Goal: Task Accomplishment & Management: Use online tool/utility

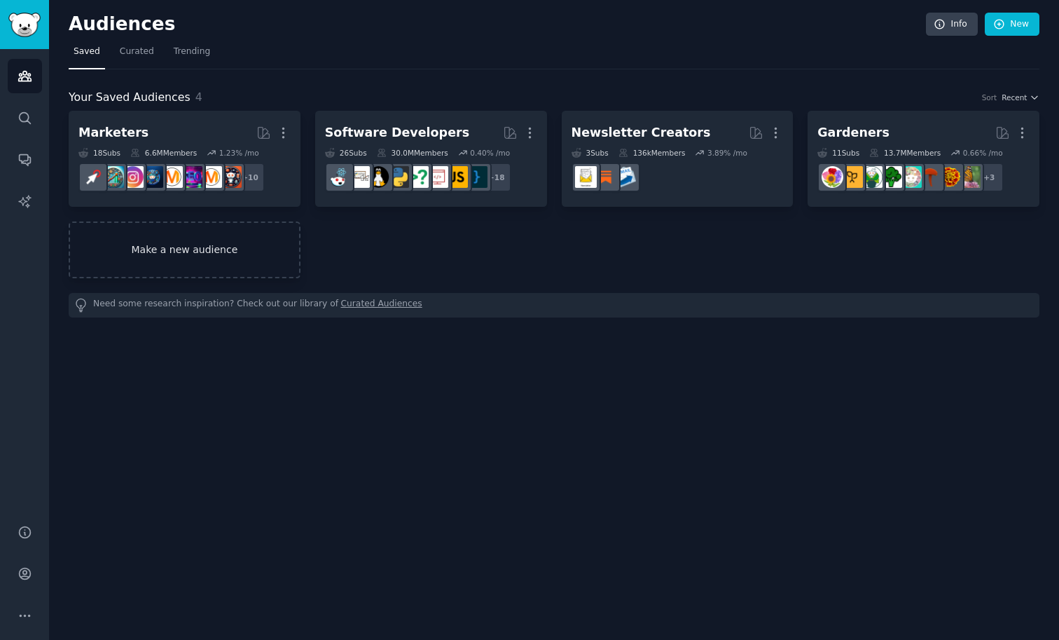
click at [264, 236] on link "Make a new audience" at bounding box center [185, 249] width 232 height 57
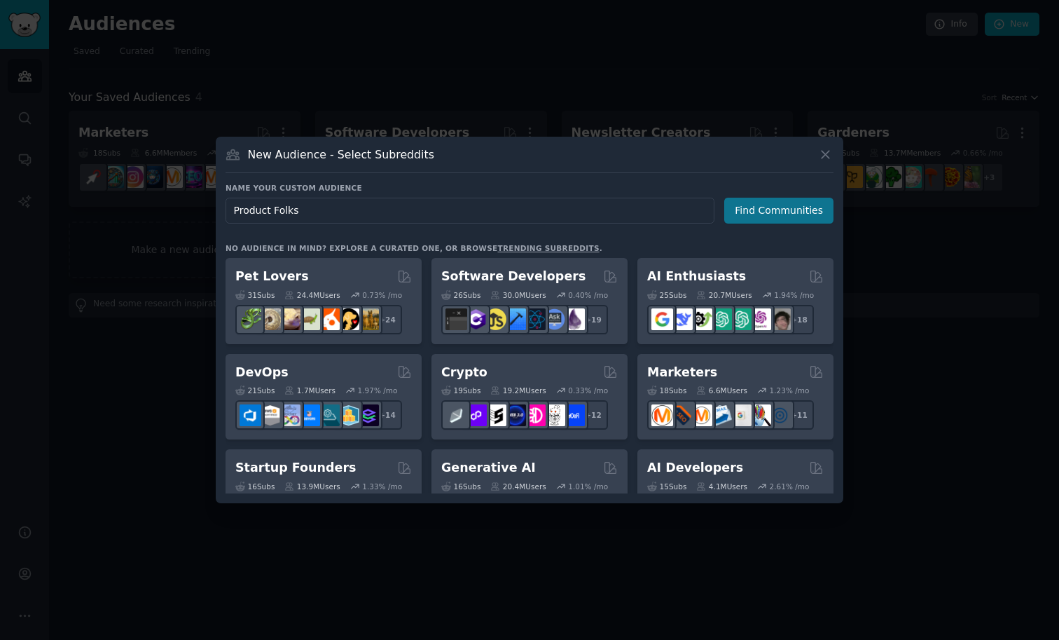
type input "Product Folks"
click at [765, 212] on button "Find Communities" at bounding box center [778, 211] width 109 height 26
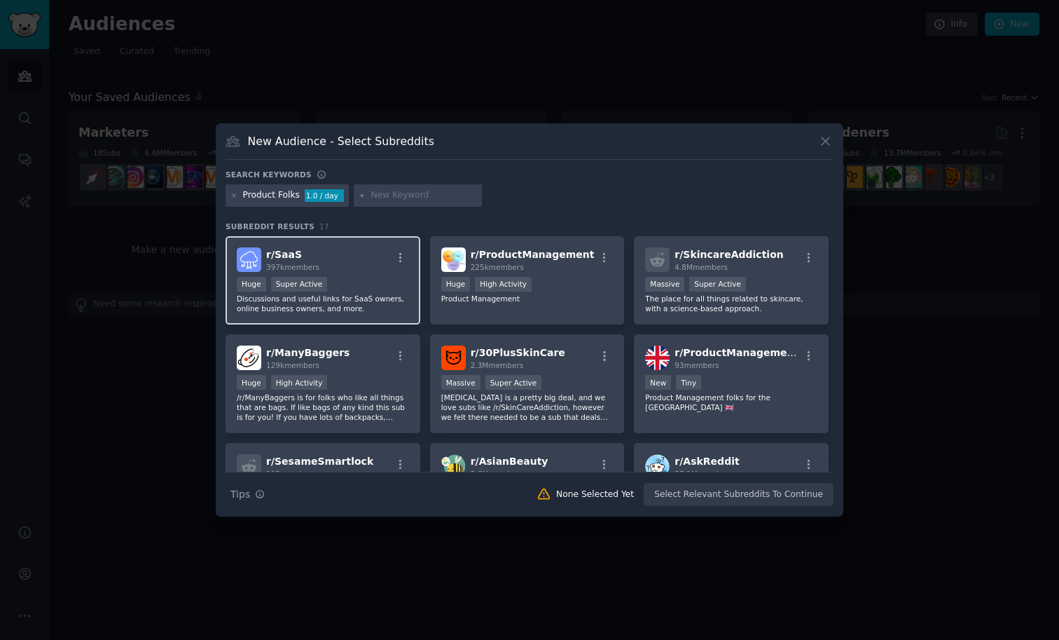
click at [375, 260] on div "r/ SaaS 397k members" at bounding box center [323, 259] width 172 height 25
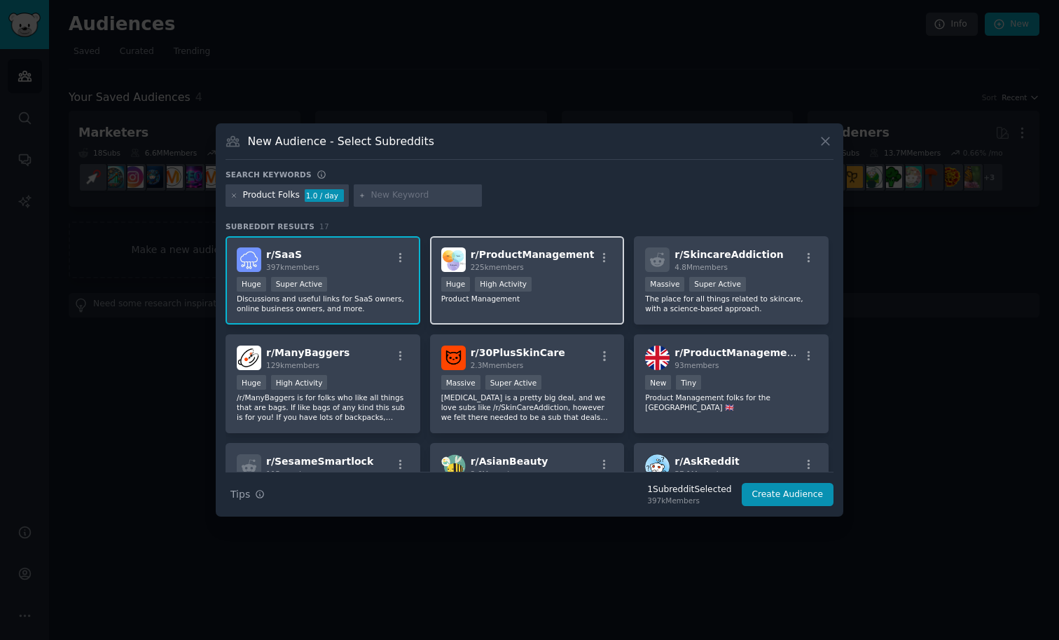
click at [549, 274] on div "r/ ProductManagement 225k members Huge High Activity Product Management" at bounding box center [527, 280] width 195 height 89
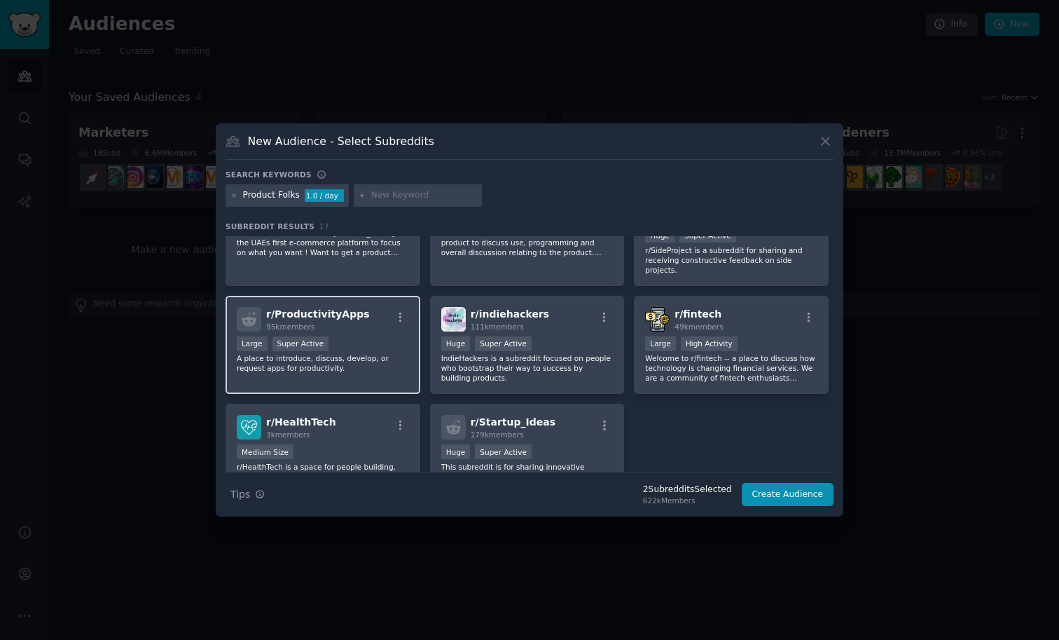
scroll to position [339, 0]
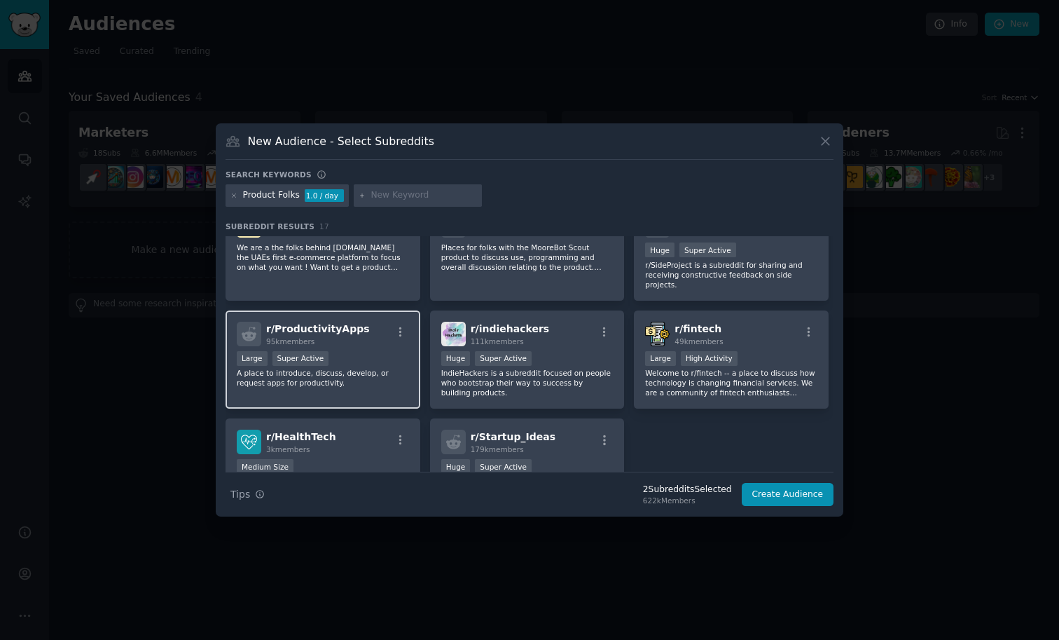
click at [392, 365] on div "Large Super Active" at bounding box center [323, 360] width 172 height 18
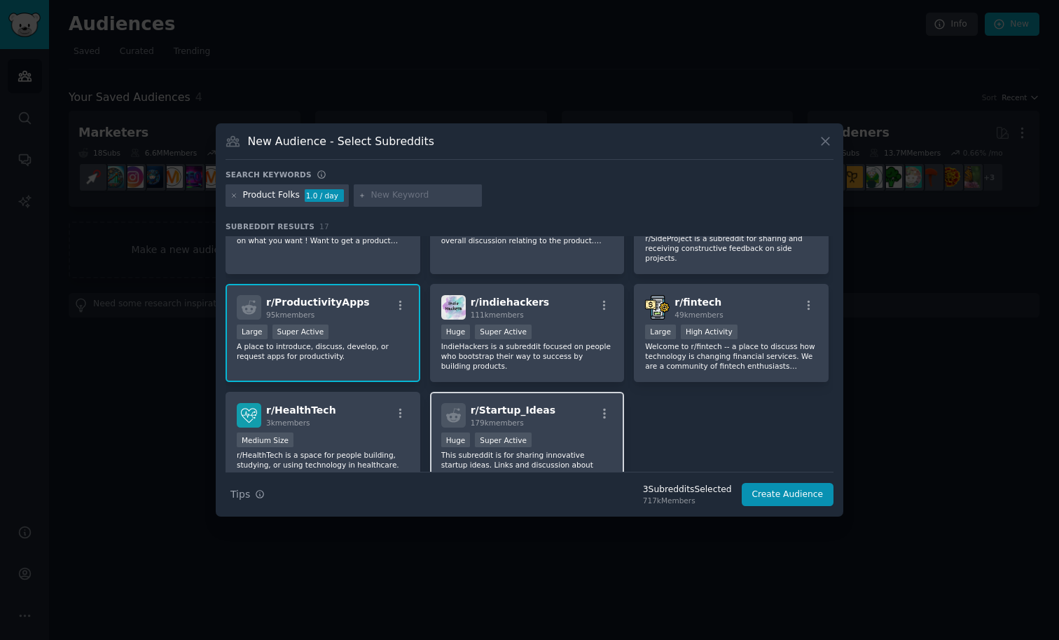
scroll to position [314, 0]
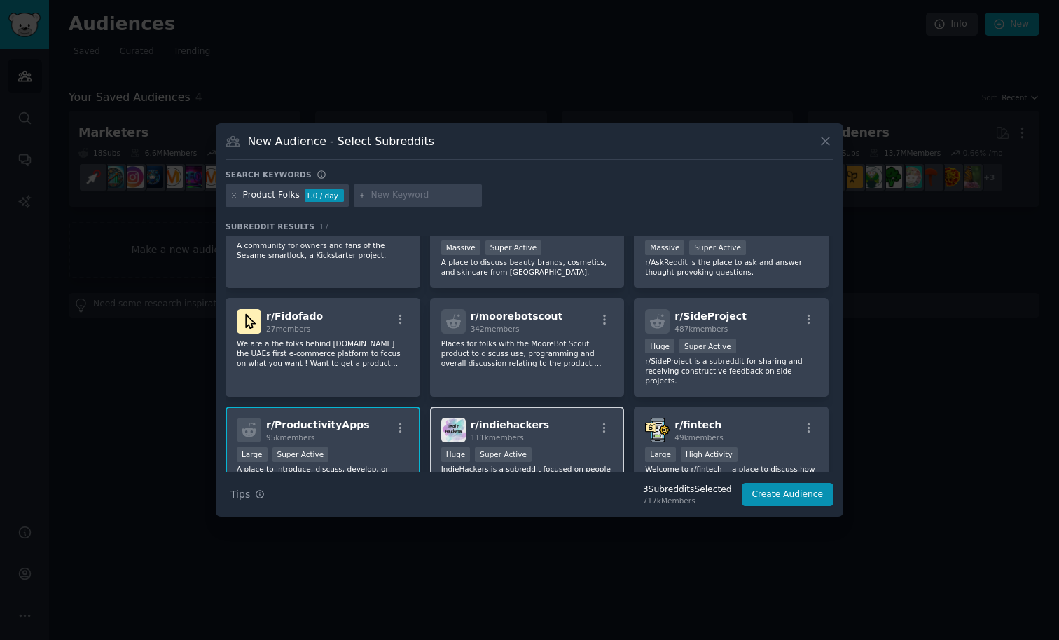
click at [537, 438] on div "r/ indiehackers 111k members" at bounding box center [527, 430] width 172 height 25
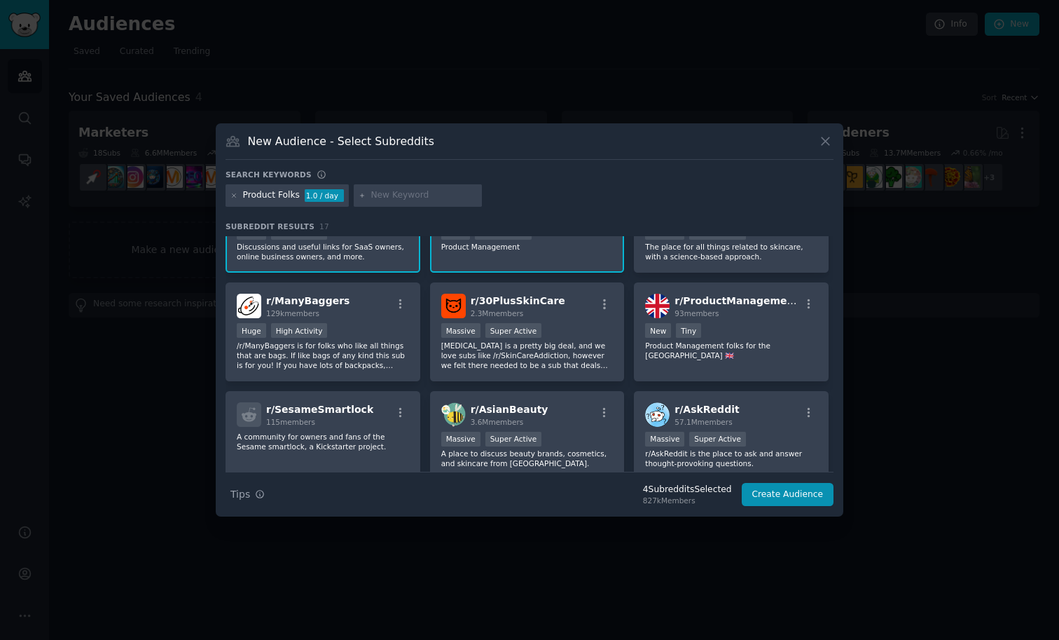
scroll to position [0, 0]
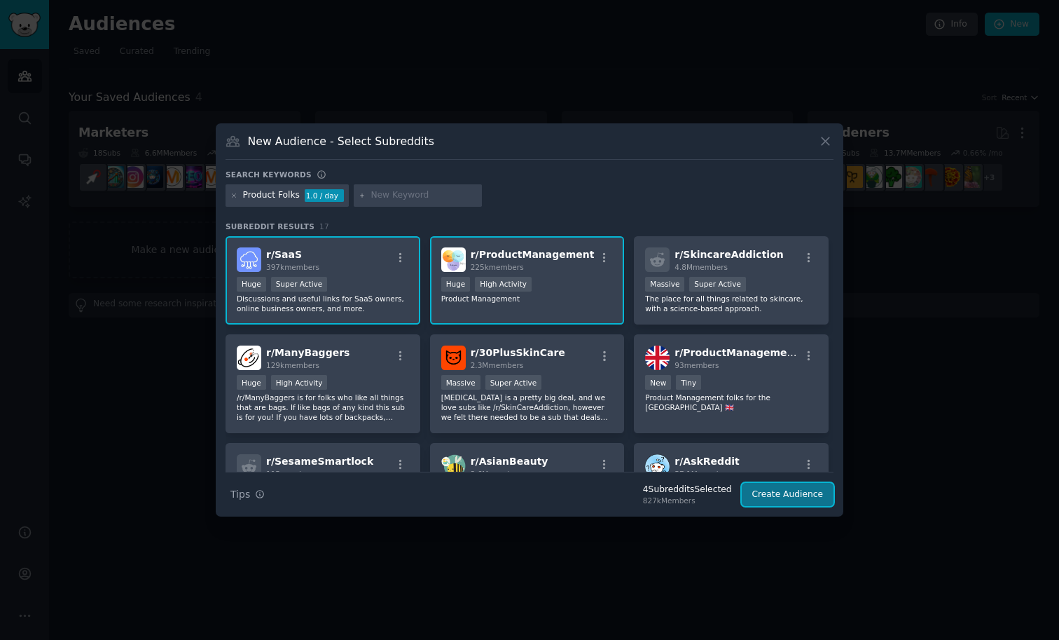
click at [759, 491] on button "Create Audience" at bounding box center [788, 495] width 92 height 24
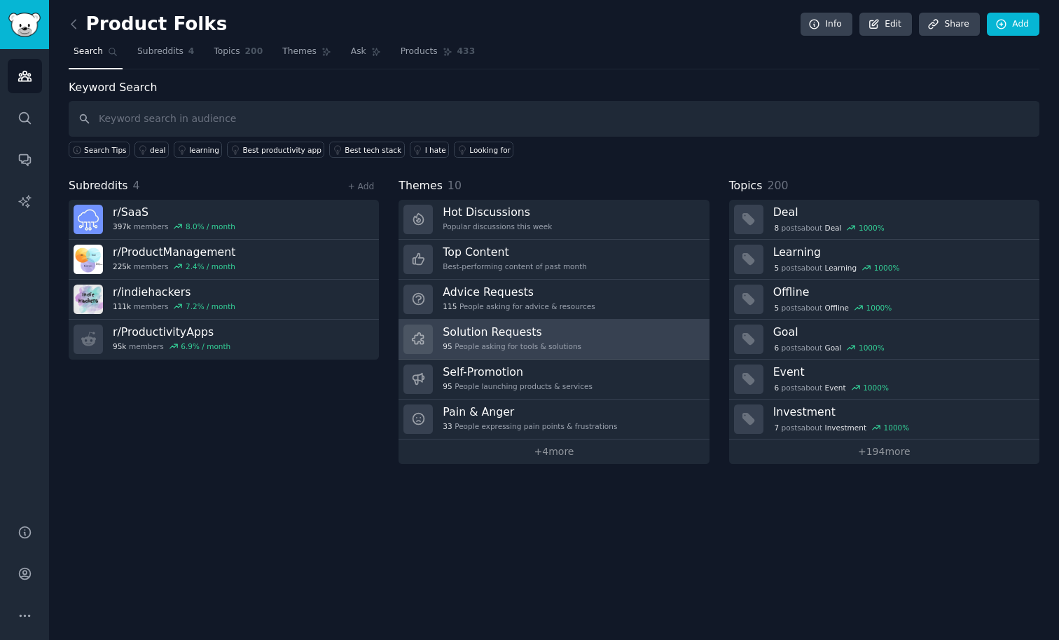
click at [510, 341] on div "95 People asking for tools & solutions" at bounding box center [512, 346] width 139 height 10
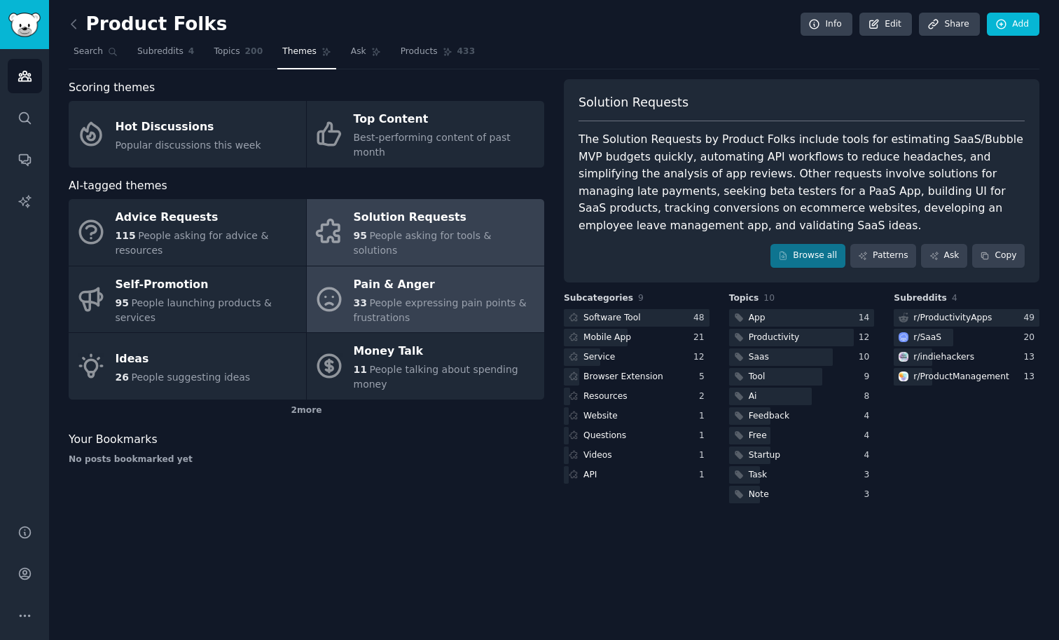
click at [452, 273] on div "Pain & Anger" at bounding box center [446, 284] width 184 height 22
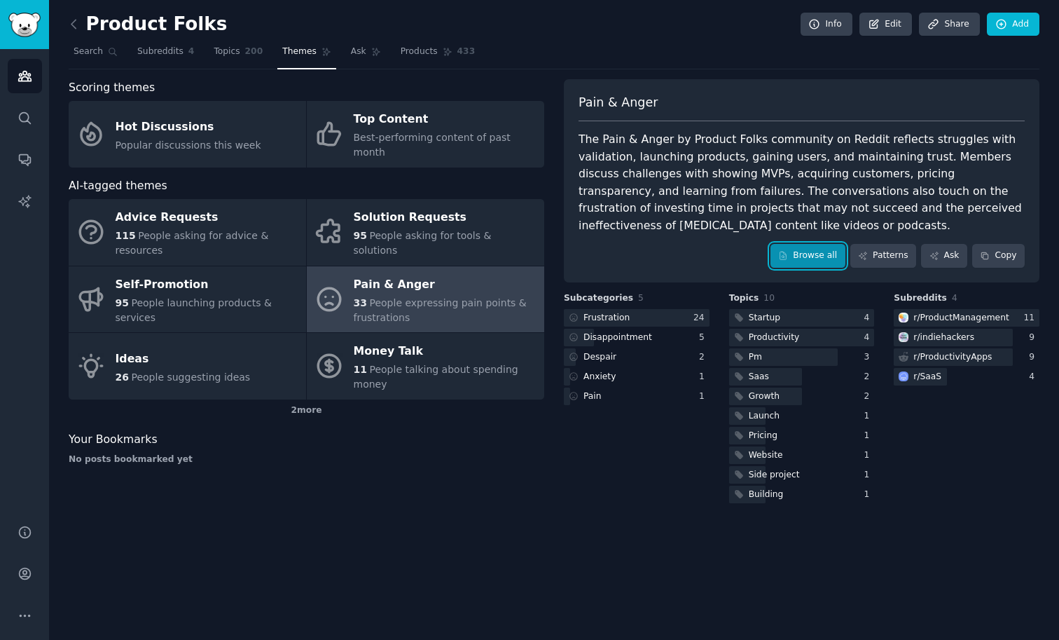
click at [780, 261] on link "Browse all" at bounding box center [808, 256] width 75 height 24
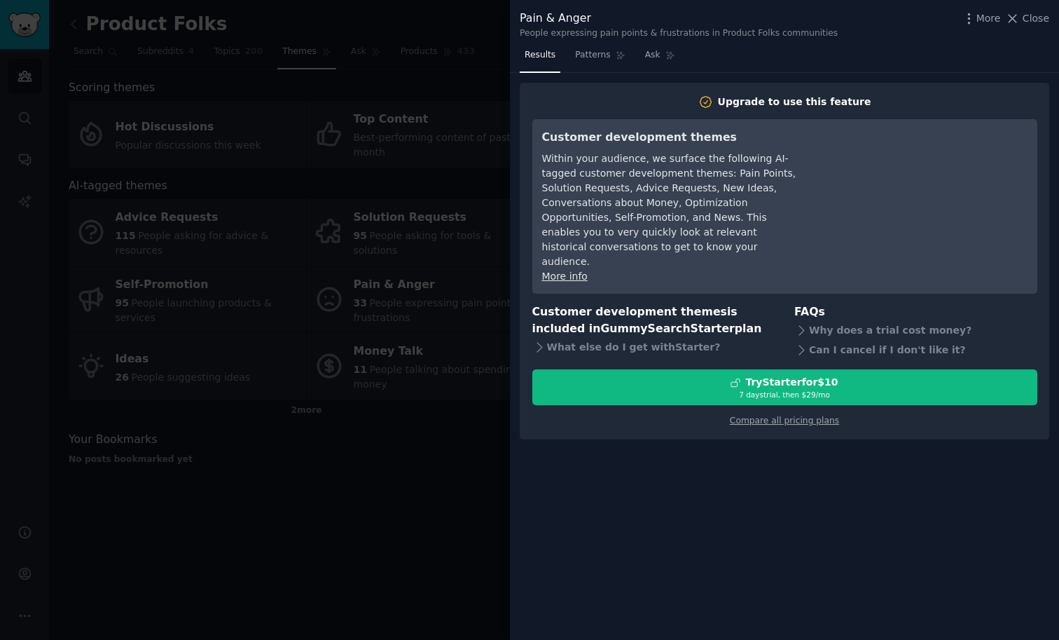
click at [446, 273] on div at bounding box center [529, 320] width 1059 height 640
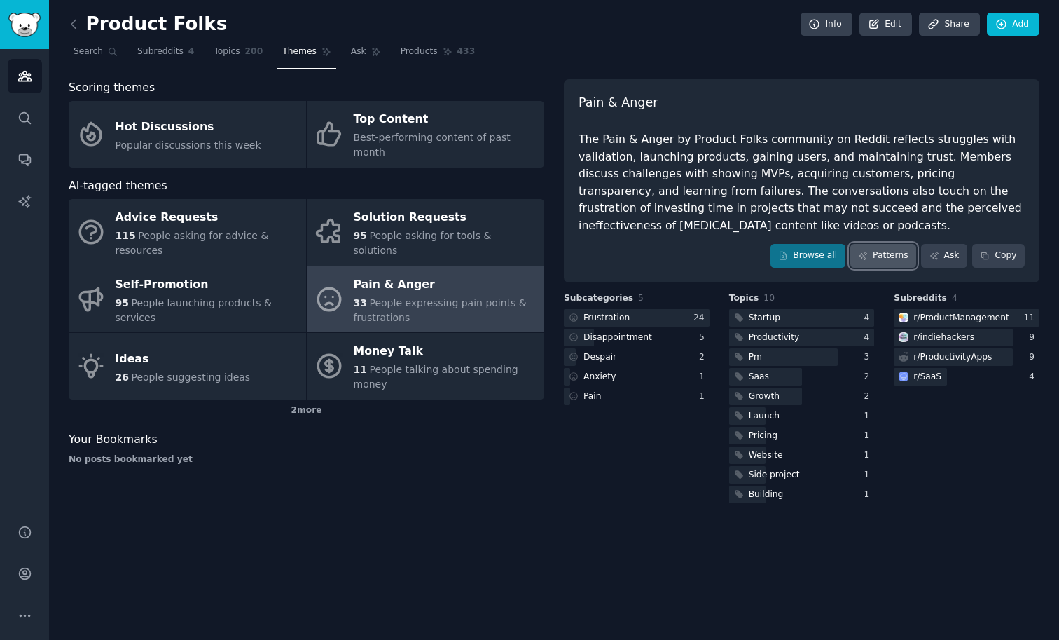
click at [876, 263] on link "Patterns" at bounding box center [883, 256] width 66 height 24
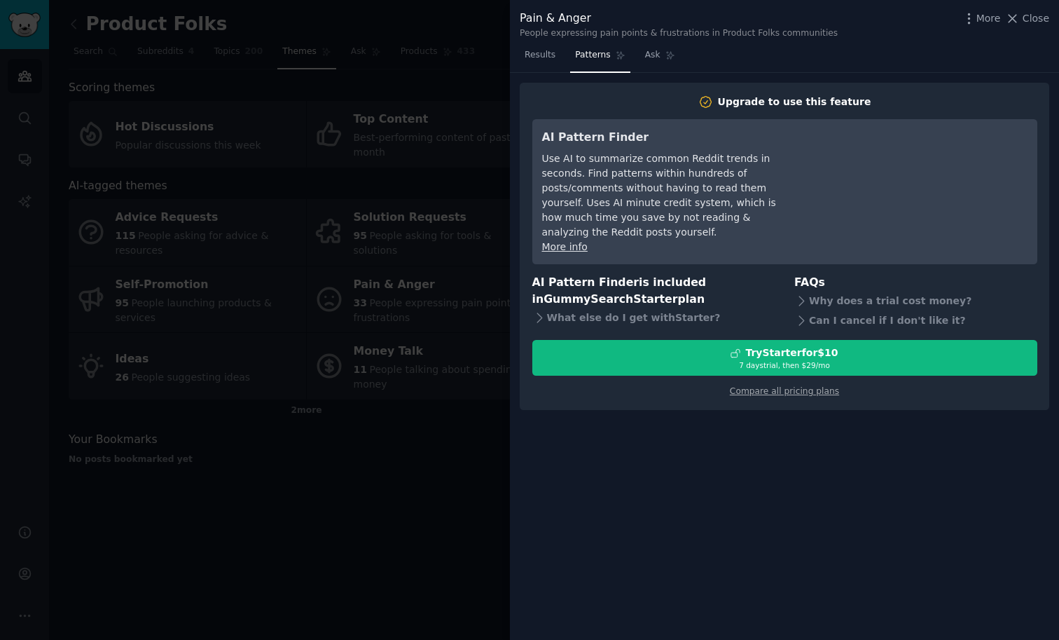
click at [481, 333] on div at bounding box center [529, 320] width 1059 height 640
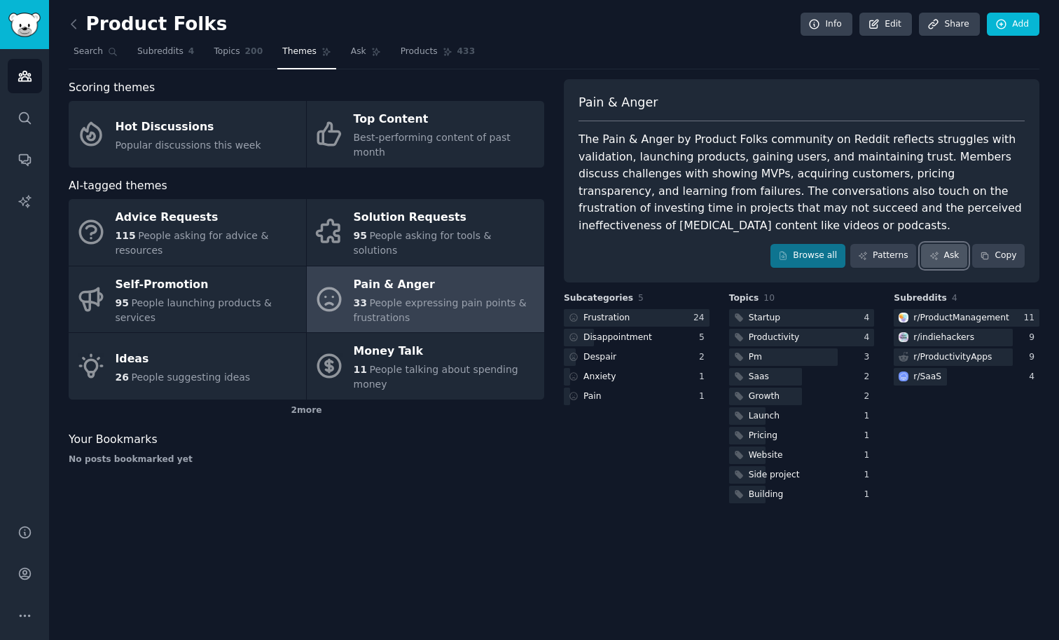
click at [956, 254] on link "Ask" at bounding box center [944, 256] width 46 height 24
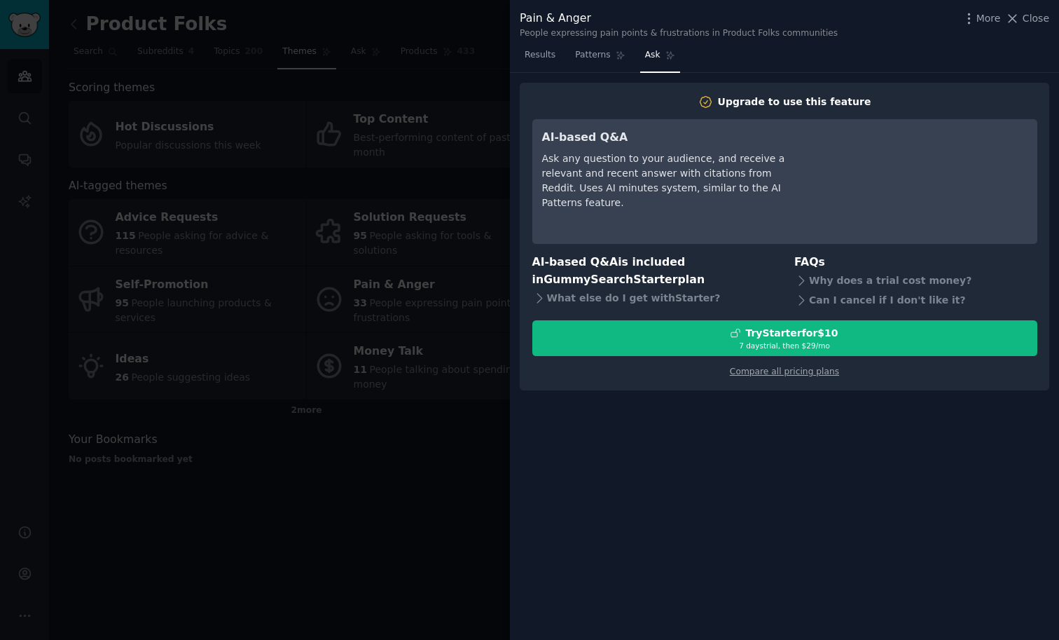
click at [435, 354] on div at bounding box center [529, 320] width 1059 height 640
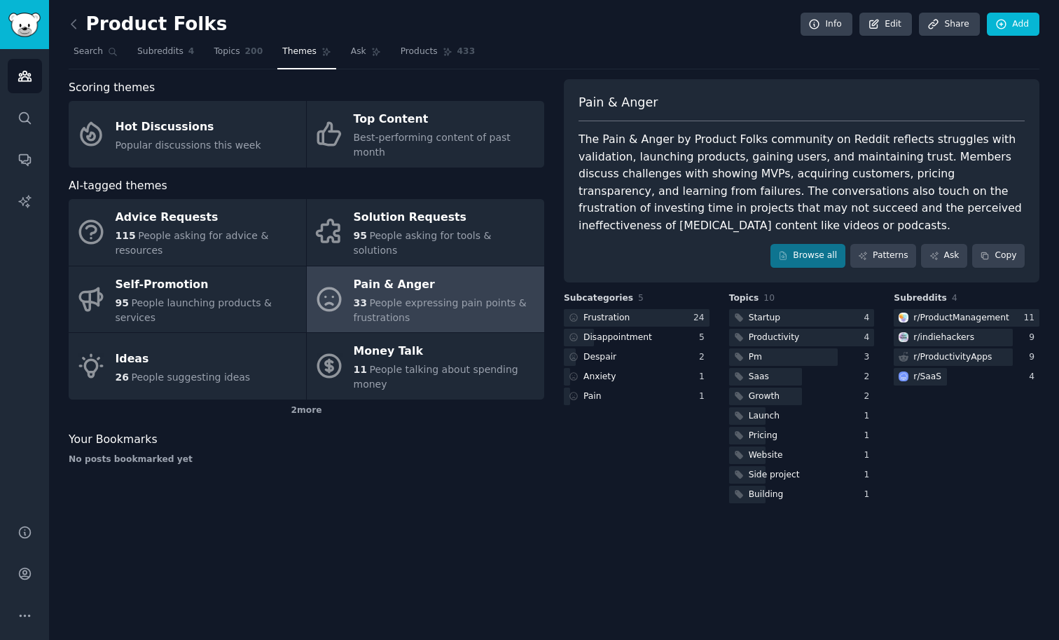
click at [710, 174] on div "The Pain & Anger by Product Folks community on Reddit reflects struggles with v…" at bounding box center [802, 182] width 446 height 103
click at [919, 322] on div "r/ ProductManagement" at bounding box center [960, 318] width 95 height 13
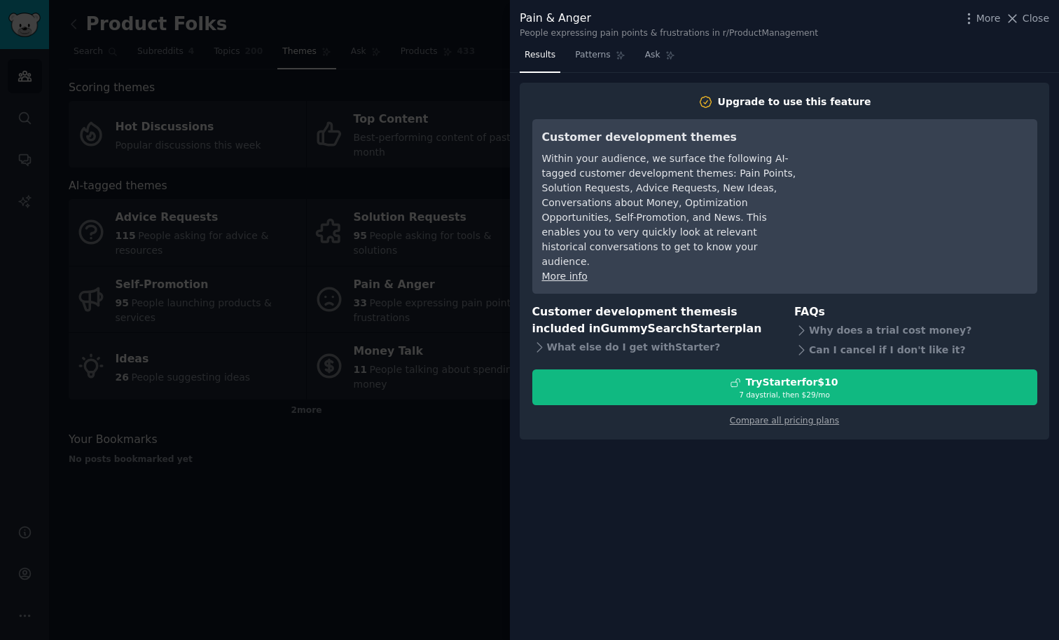
click at [479, 376] on div at bounding box center [529, 320] width 1059 height 640
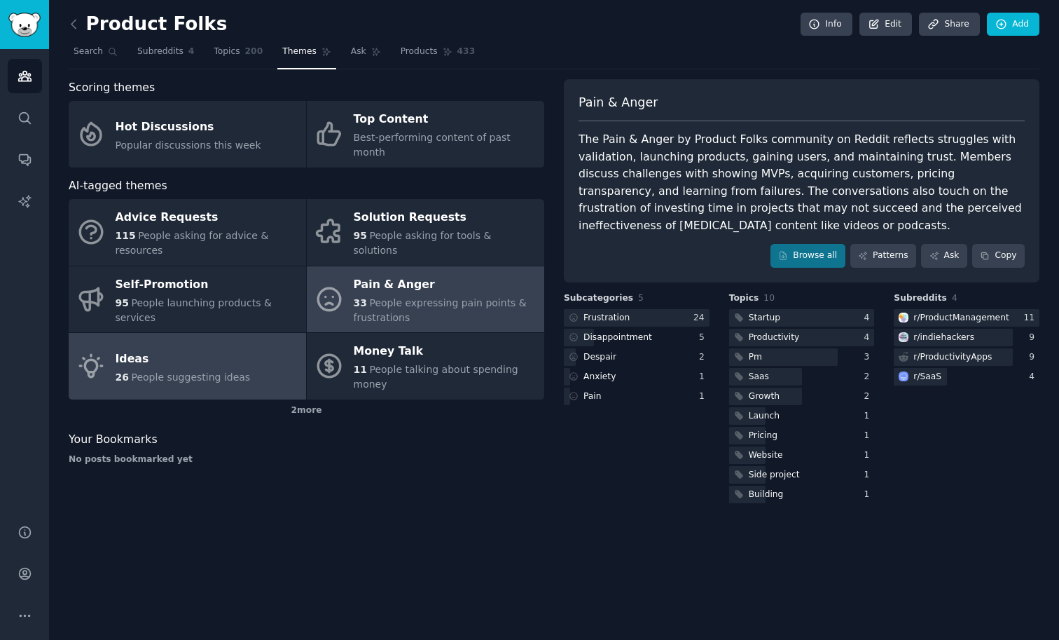
click at [240, 347] on div "Ideas" at bounding box center [183, 358] width 135 height 22
